Goal: Find contact information: Find contact information

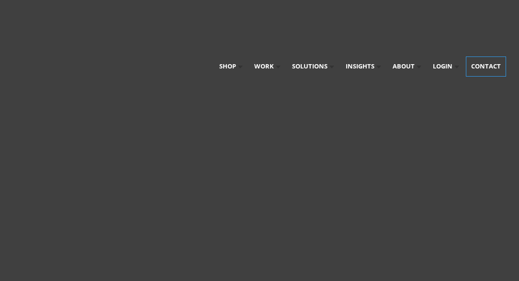
click at [478, 57] on link "Contact" at bounding box center [485, 66] width 39 height 19
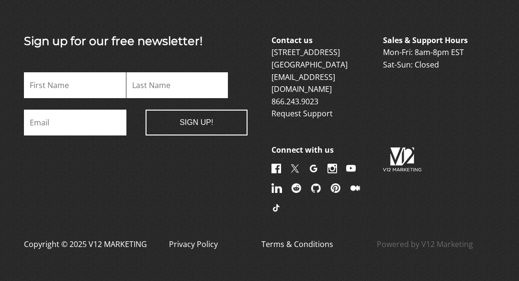
scroll to position [1066, 0]
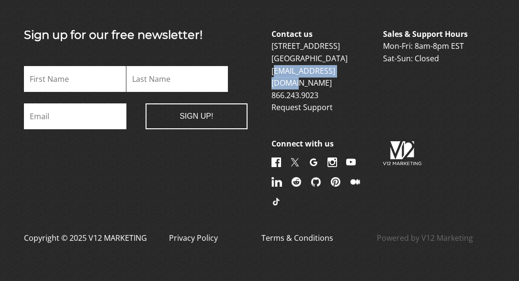
drag, startPoint x: 363, startPoint y: 71, endPoint x: 273, endPoint y: 72, distance: 90.5
click at [273, 72] on p "Contact us [STREET_ADDRESS] [EMAIL_ADDRESS][DOMAIN_NAME] 866.243.9023 Request S…" at bounding box center [326, 71] width 110 height 86
copy link "[EMAIL_ADDRESS][DOMAIN_NAME]"
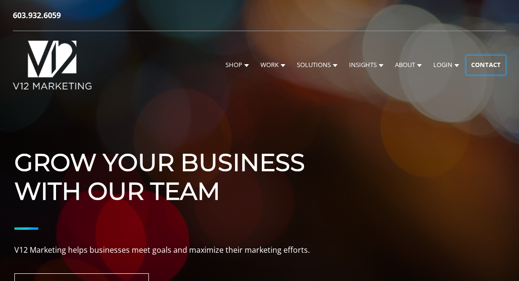
click at [487, 67] on link "Contact" at bounding box center [485, 65] width 39 height 19
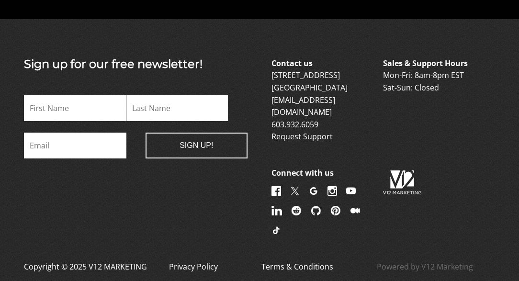
scroll to position [1566, 0]
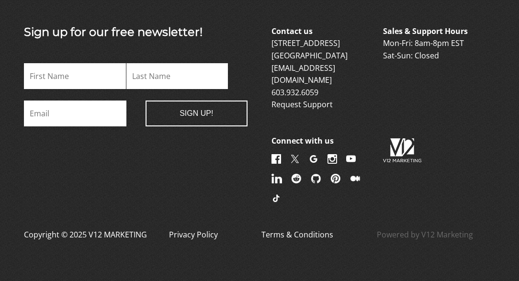
drag, startPoint x: 259, startPoint y: 251, endPoint x: 243, endPoint y: 245, distance: 17.9
click at [259, 251] on footer "Sign up for our free newsletter! Phone This field is for validation purposes an…" at bounding box center [259, 138] width 519 height 303
click at [190, 229] on link "Privacy Policy" at bounding box center [193, 240] width 49 height 23
click at [291, 229] on link "Terms & Conditions" at bounding box center [297, 240] width 72 height 23
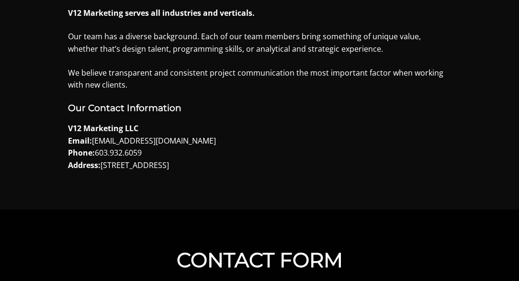
scroll to position [1496, 0]
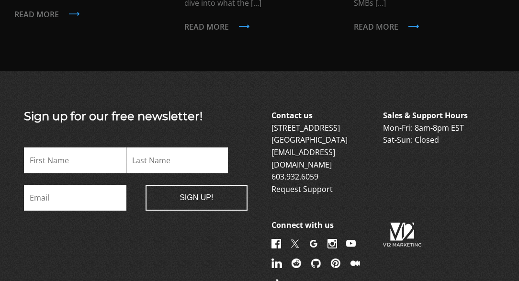
scroll to position [868, 0]
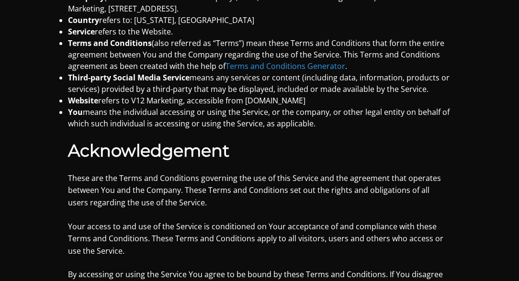
scroll to position [741, 0]
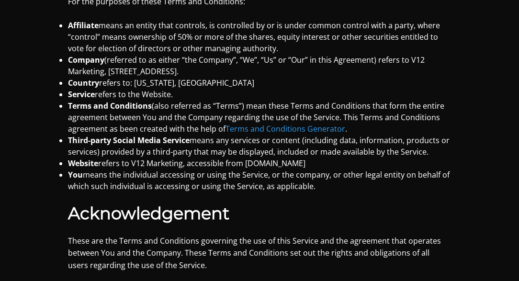
click at [287, 127] on link "Terms and Conditions Generator" at bounding box center [285, 128] width 120 height 11
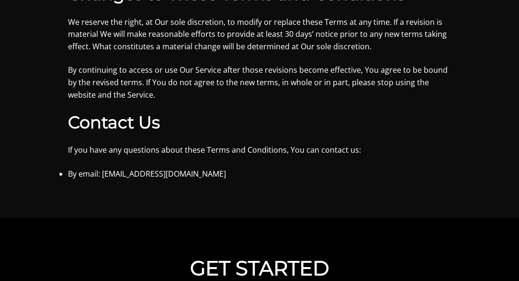
scroll to position [3569, 0]
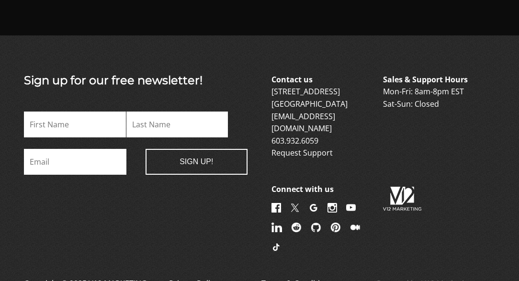
scroll to position [1066, 0]
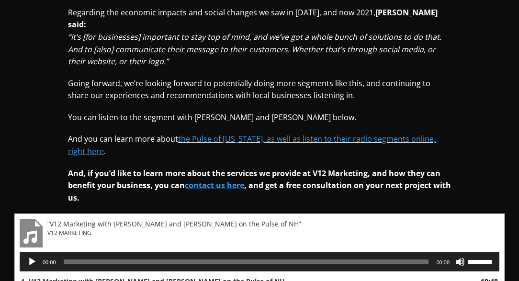
scroll to position [1381, 0]
